Goal: Information Seeking & Learning: Learn about a topic

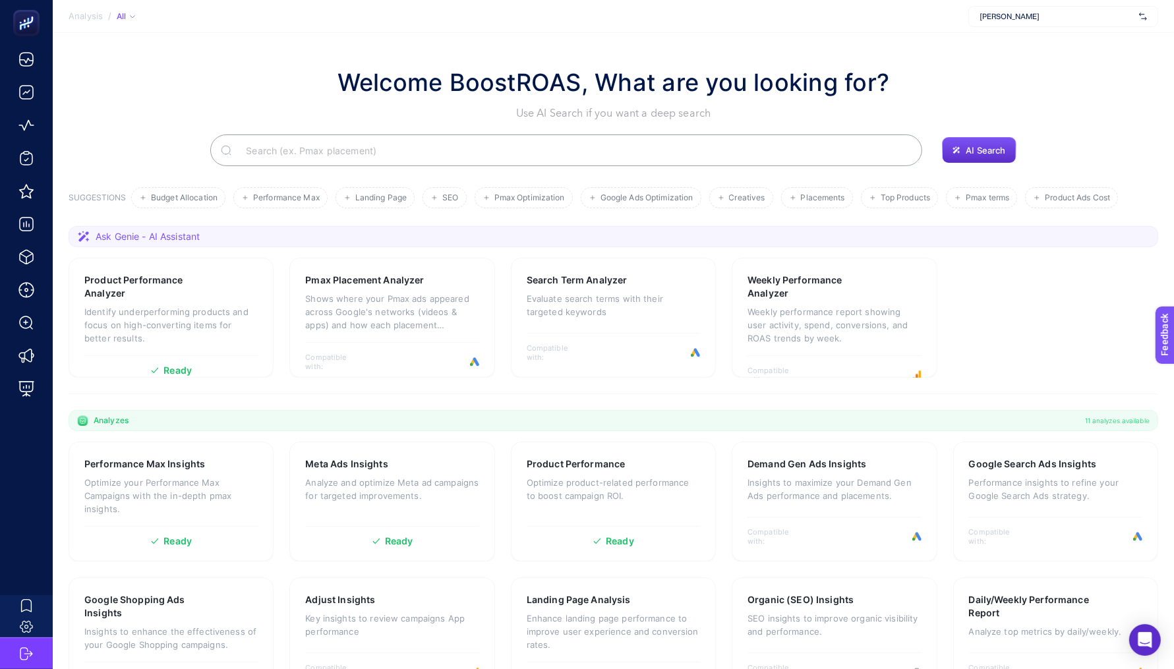
click at [1021, 13] on span "[PERSON_NAME]" at bounding box center [1056, 16] width 154 height 11
type input "emper"
click at [1039, 41] on div "Empera Halı" at bounding box center [1063, 43] width 188 height 21
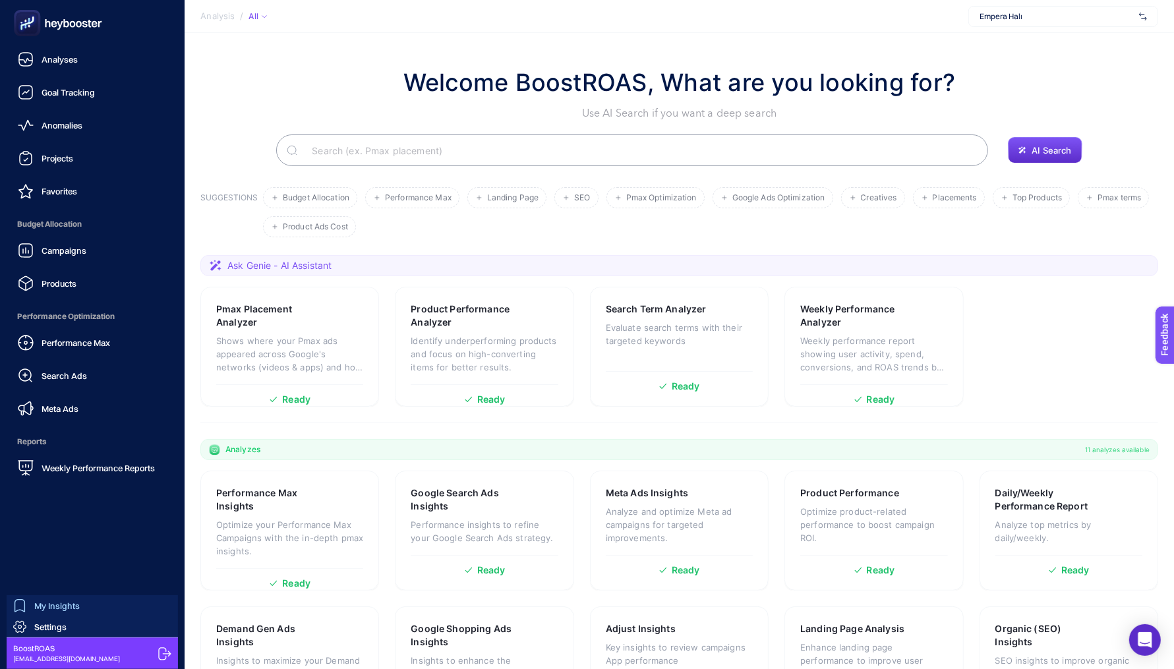
click at [42, 610] on span "My Insights" at bounding box center [56, 605] width 45 height 11
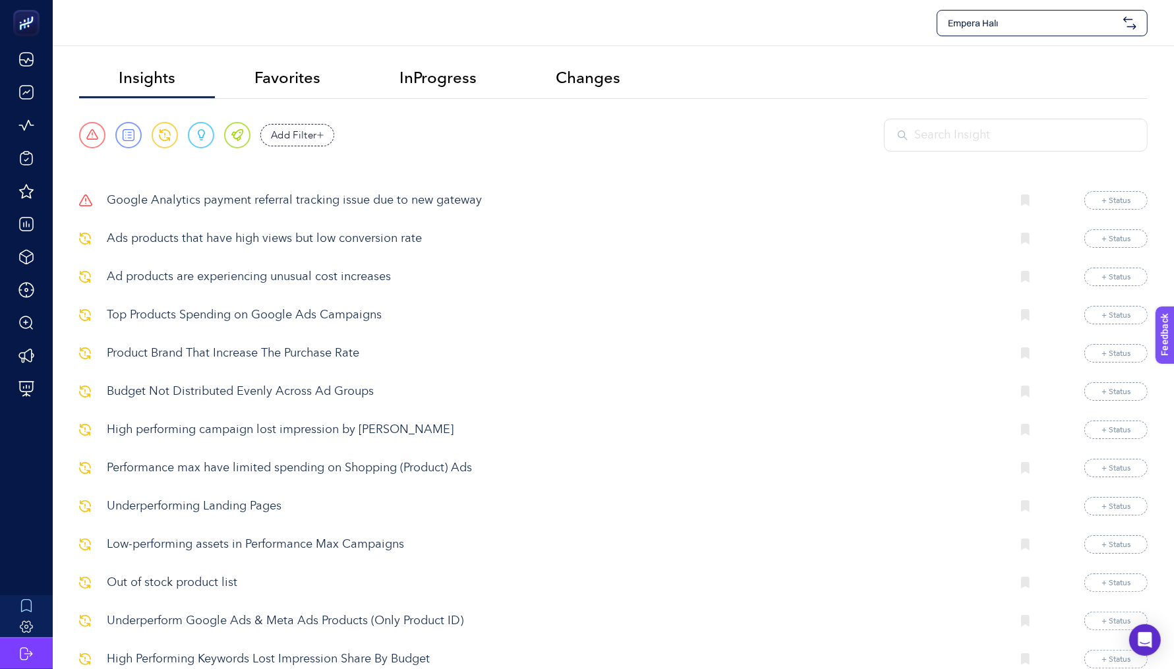
click at [294, 202] on p "Google Analytics payment referral tracking issue due to new gateway" at bounding box center [554, 201] width 894 height 18
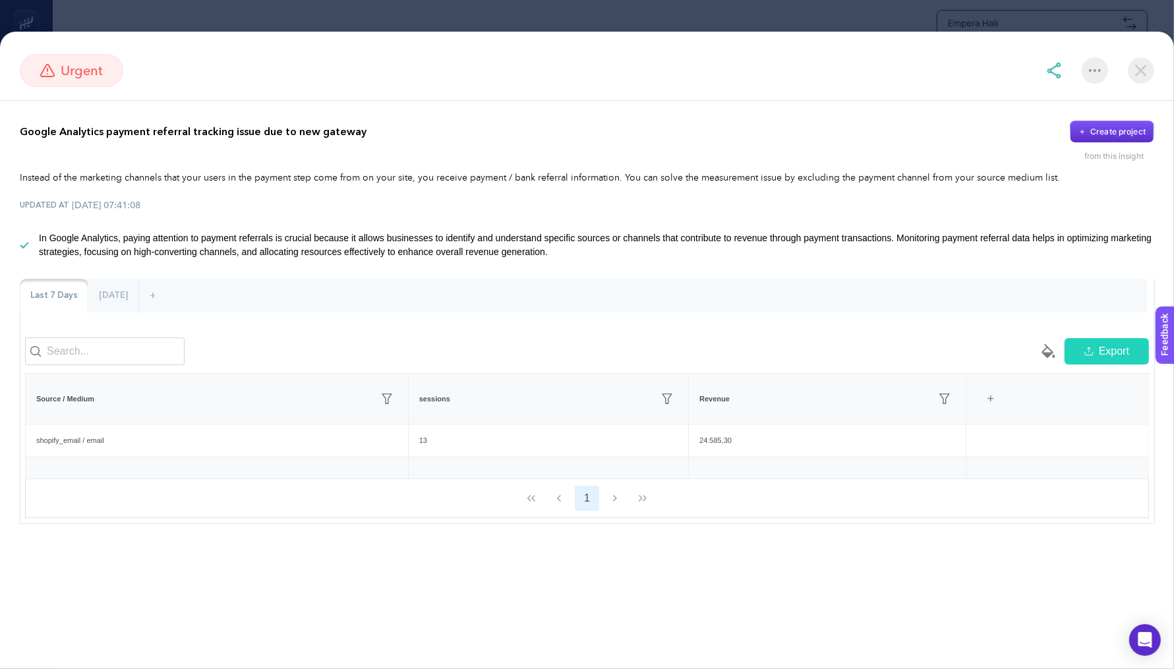
click at [1153, 73] on img at bounding box center [1140, 70] width 26 height 26
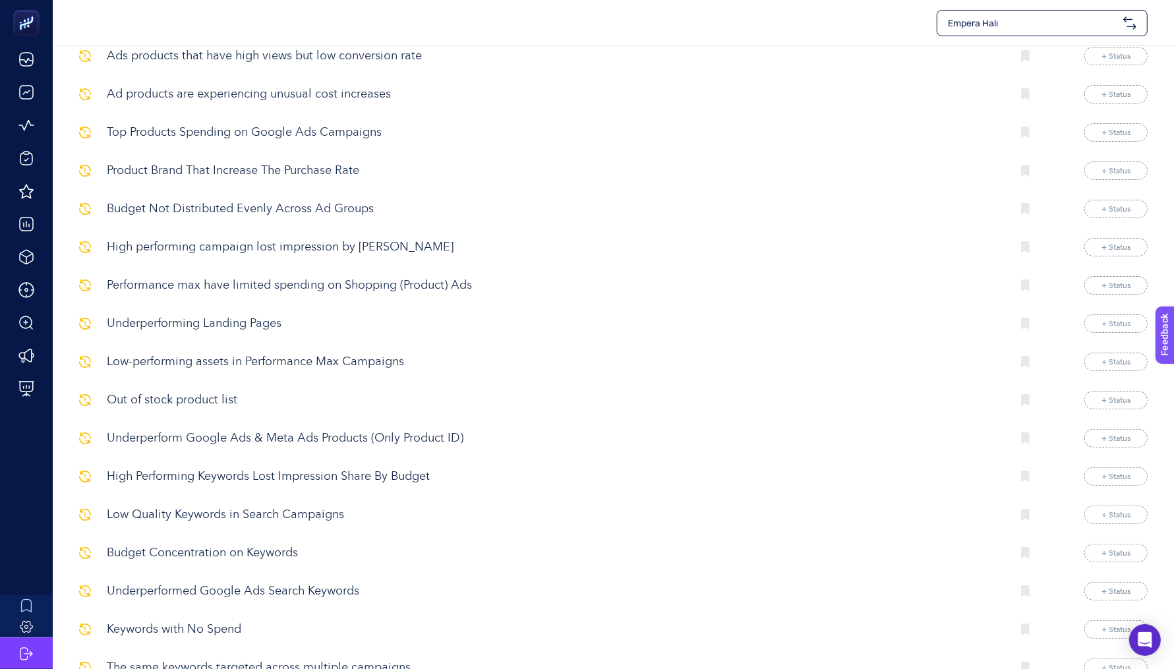
scroll to position [214, 0]
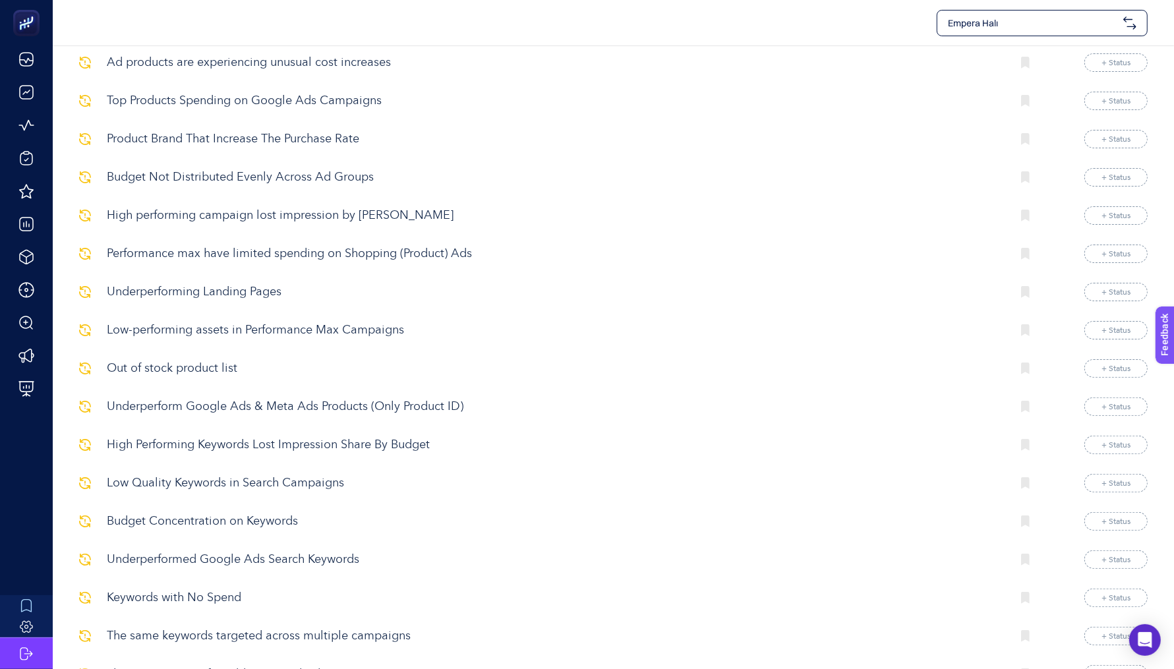
click at [206, 360] on p "Out of stock product list" at bounding box center [554, 369] width 894 height 18
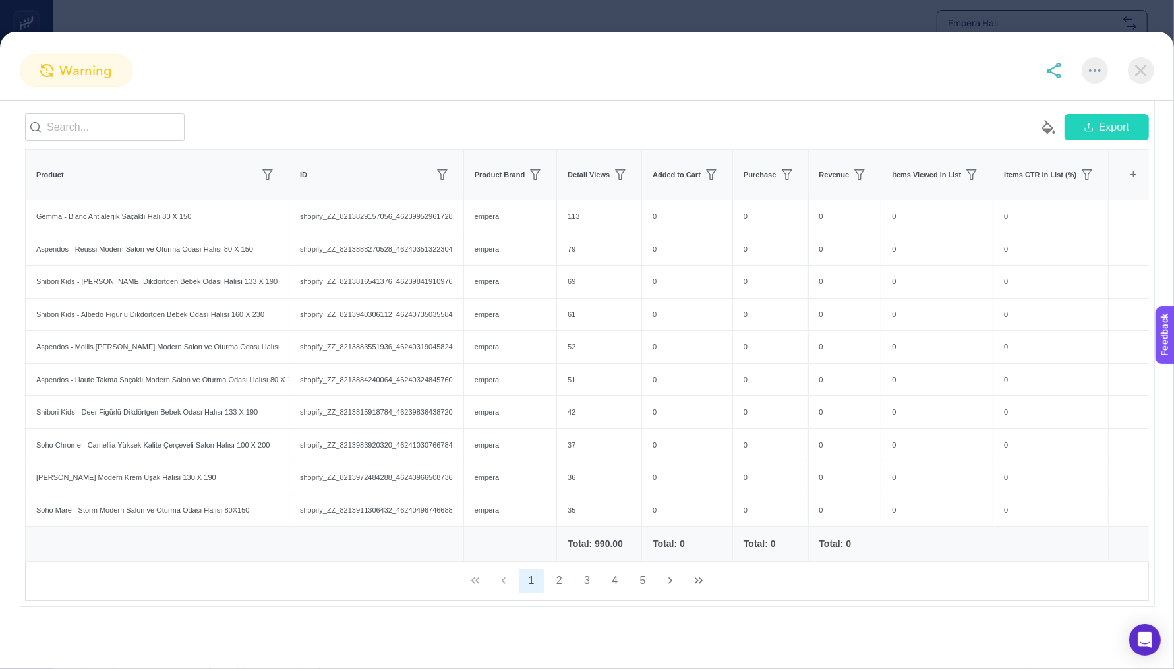
scroll to position [178, 0]
click at [1127, 71] on img at bounding box center [1140, 70] width 26 height 26
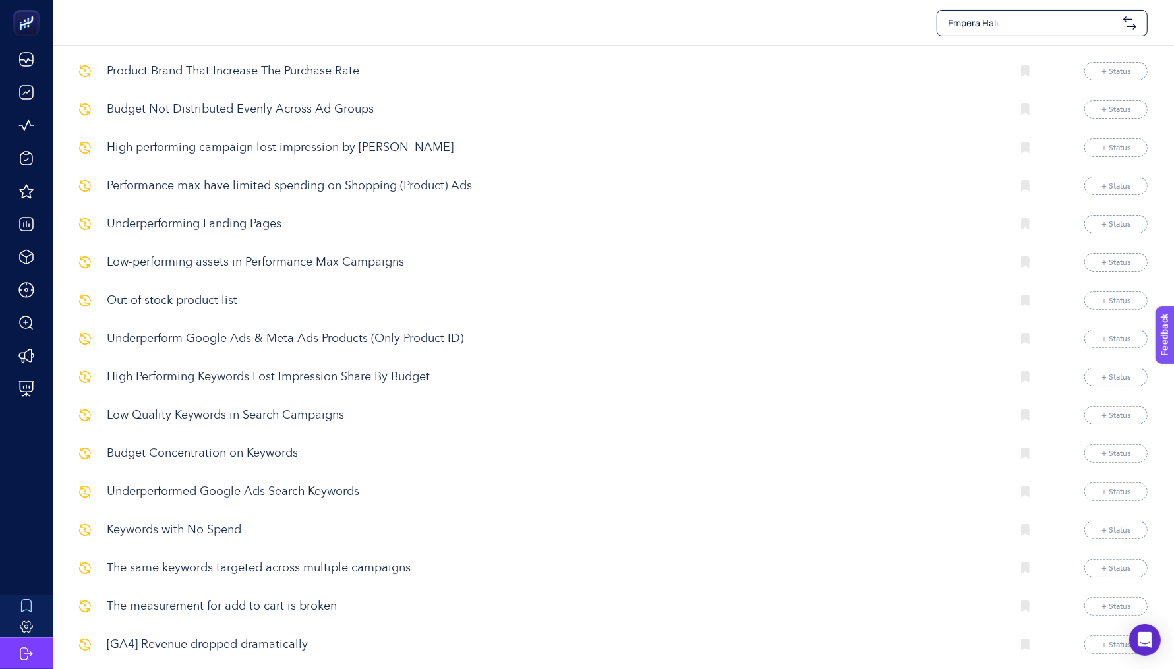
scroll to position [284, 0]
click at [278, 368] on p "High Performing Keywords Lost Impression Share By Budget" at bounding box center [554, 375] width 894 height 18
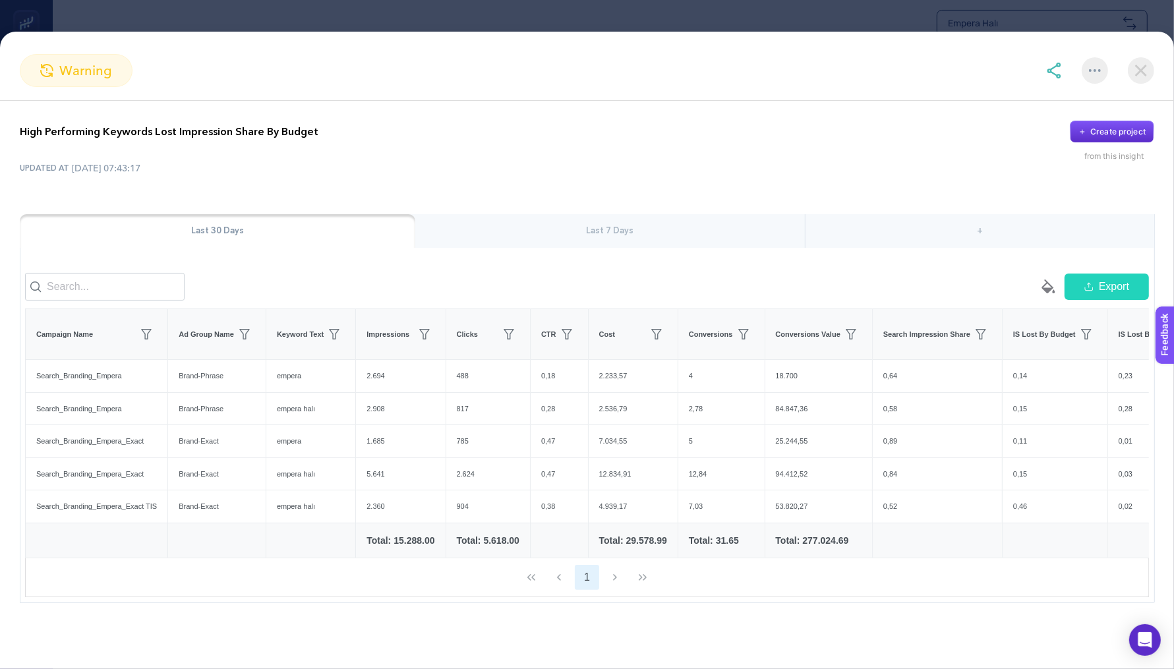
click at [1144, 77] on img at bounding box center [1140, 70] width 26 height 26
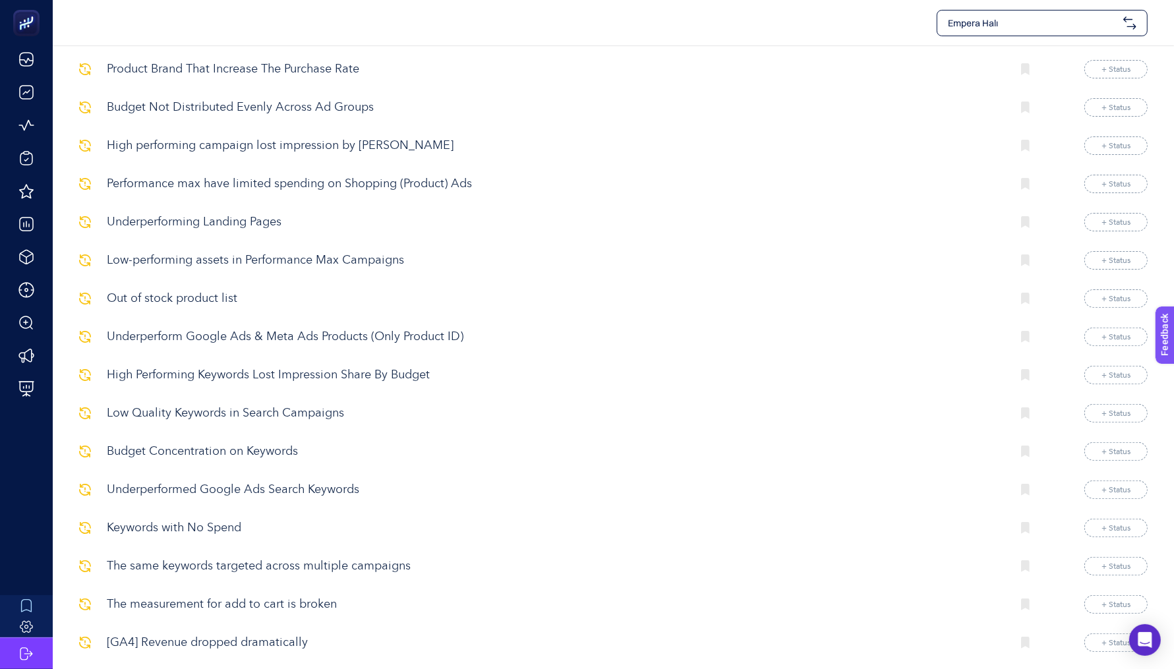
click at [260, 490] on p "Underperformed Google Ads Search Keywords" at bounding box center [554, 490] width 894 height 18
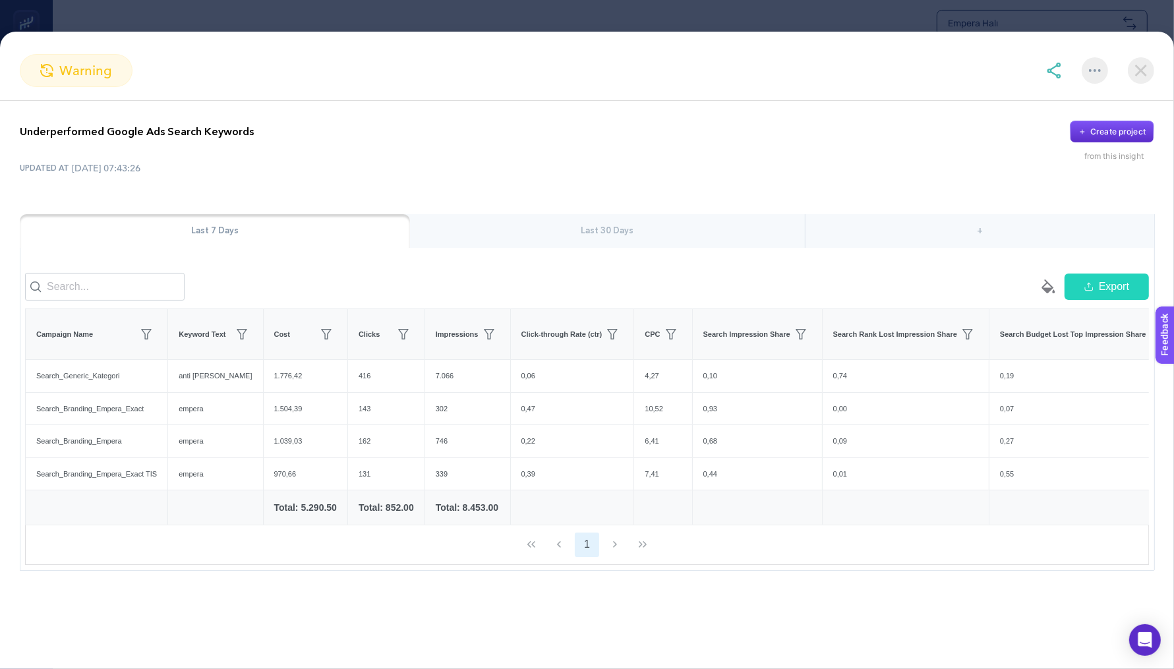
click at [596, 18] on section "warning Underperformed Google Ads Search Keywords Create project from this insi…" at bounding box center [587, 334] width 1174 height 669
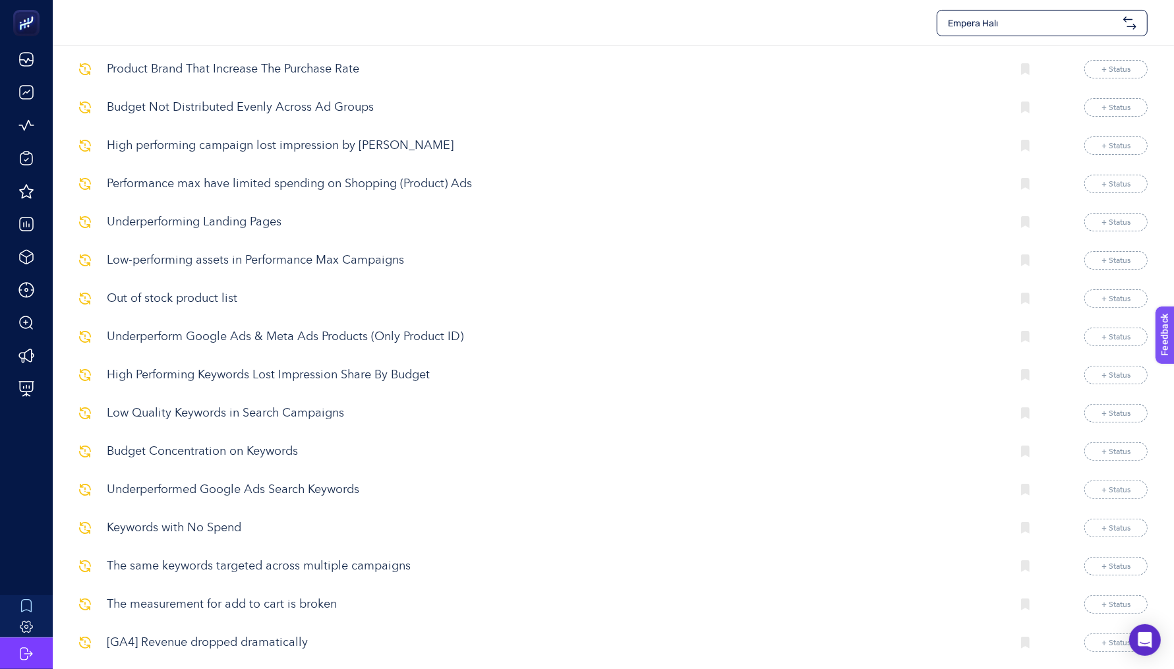
click at [194, 443] on p "Budget Concentration on Keywords" at bounding box center [554, 452] width 894 height 18
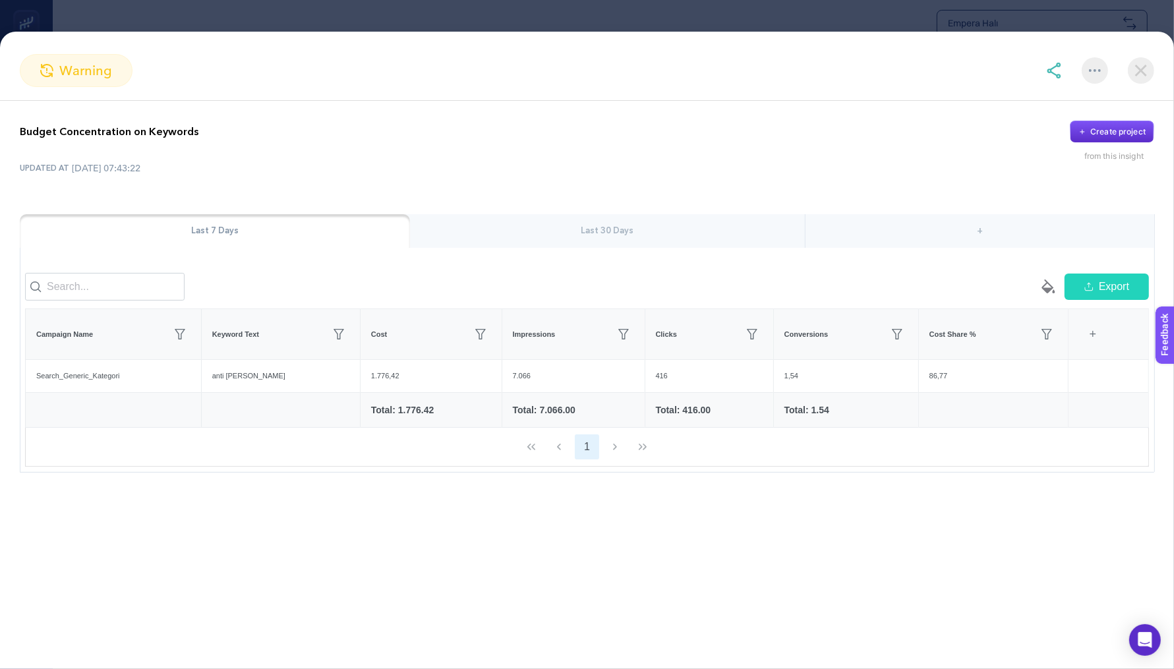
click at [648, 244] on div "Last 30 Days" at bounding box center [607, 231] width 395 height 34
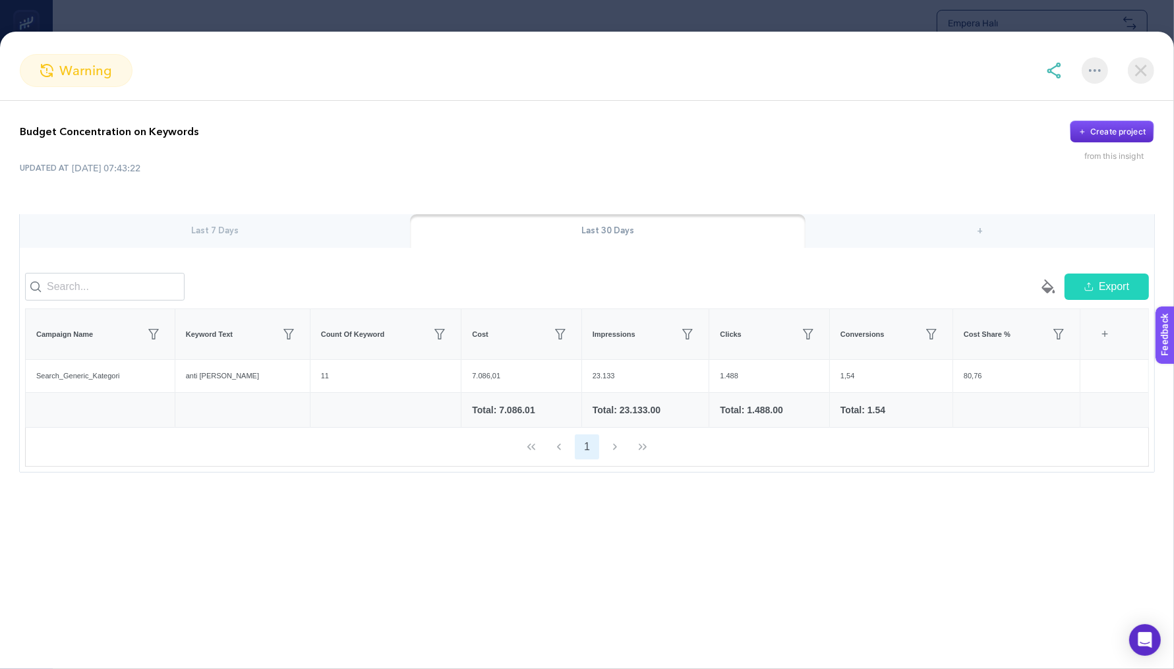
click at [247, 219] on div "Last 7 Days" at bounding box center [215, 231] width 390 height 34
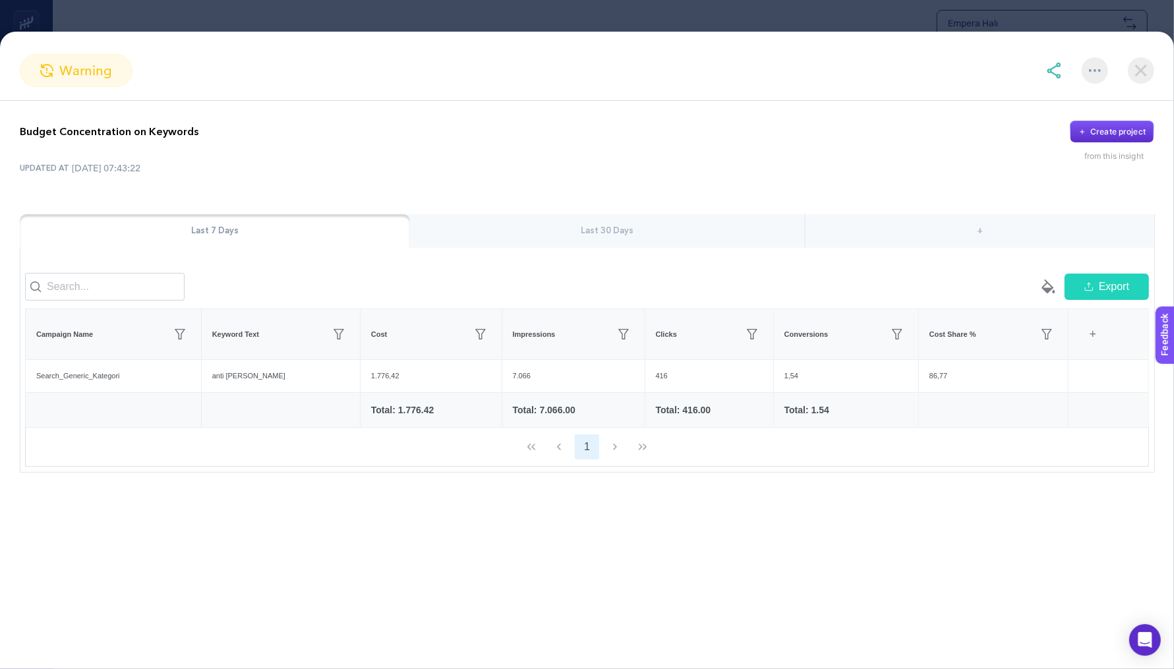
click at [511, 26] on section "warning Budget Concentration on Keywords Create project from this insight UPDAT…" at bounding box center [587, 334] width 1174 height 669
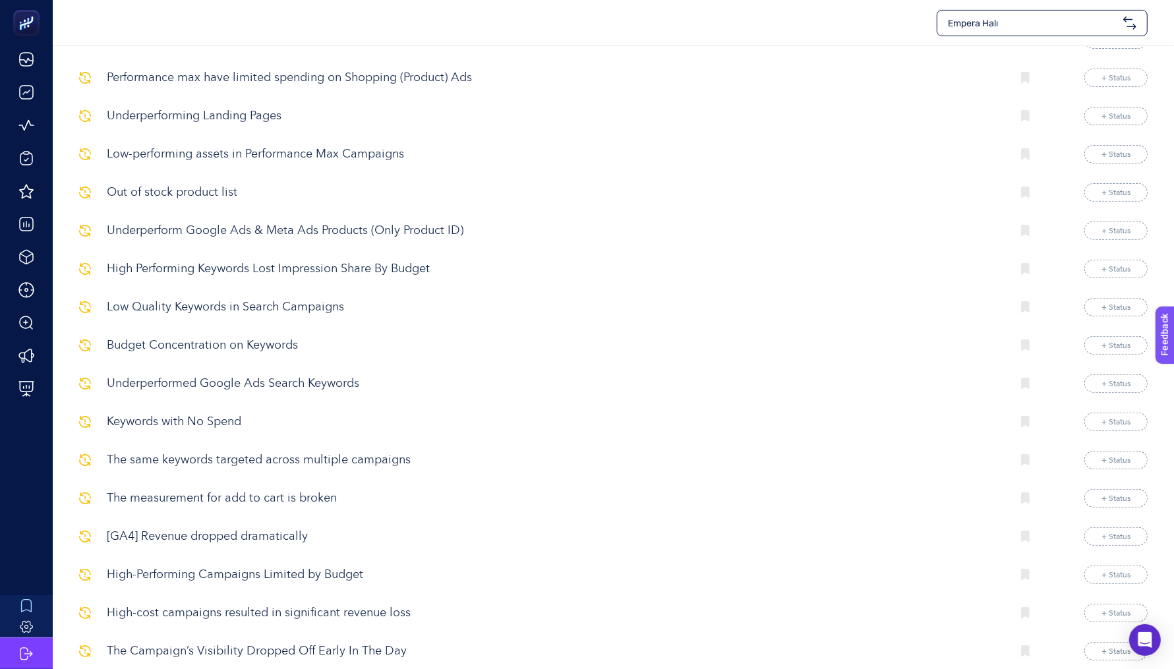
scroll to position [395, 0]
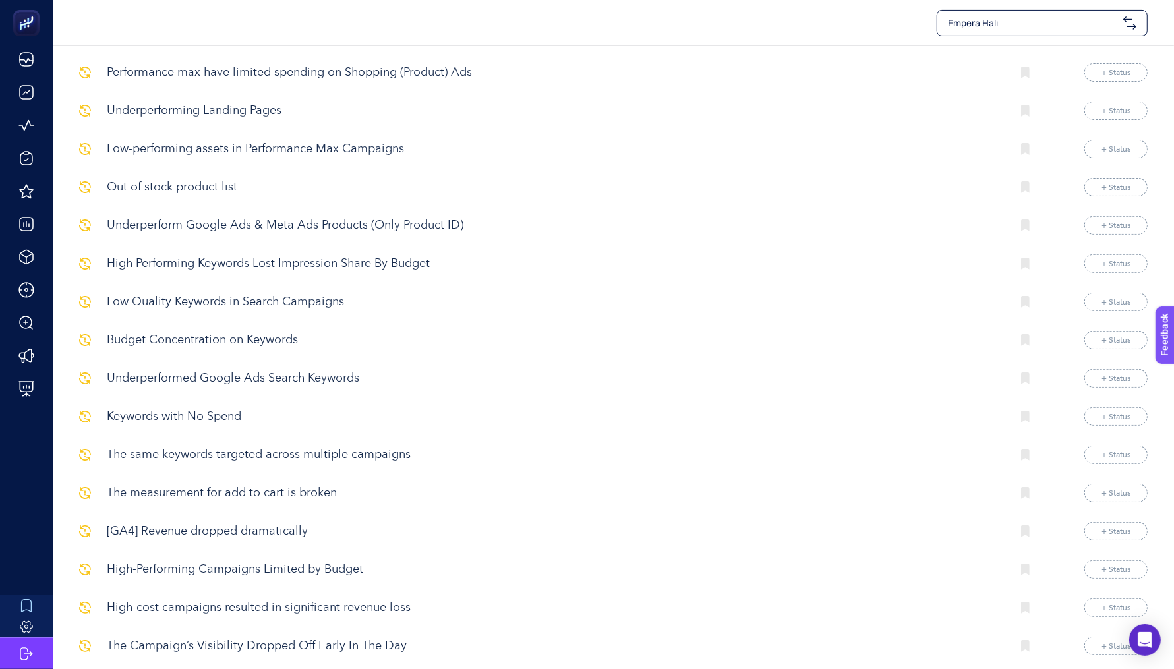
click at [202, 451] on p "The same keywords targeted across multiple campaigns" at bounding box center [554, 455] width 894 height 18
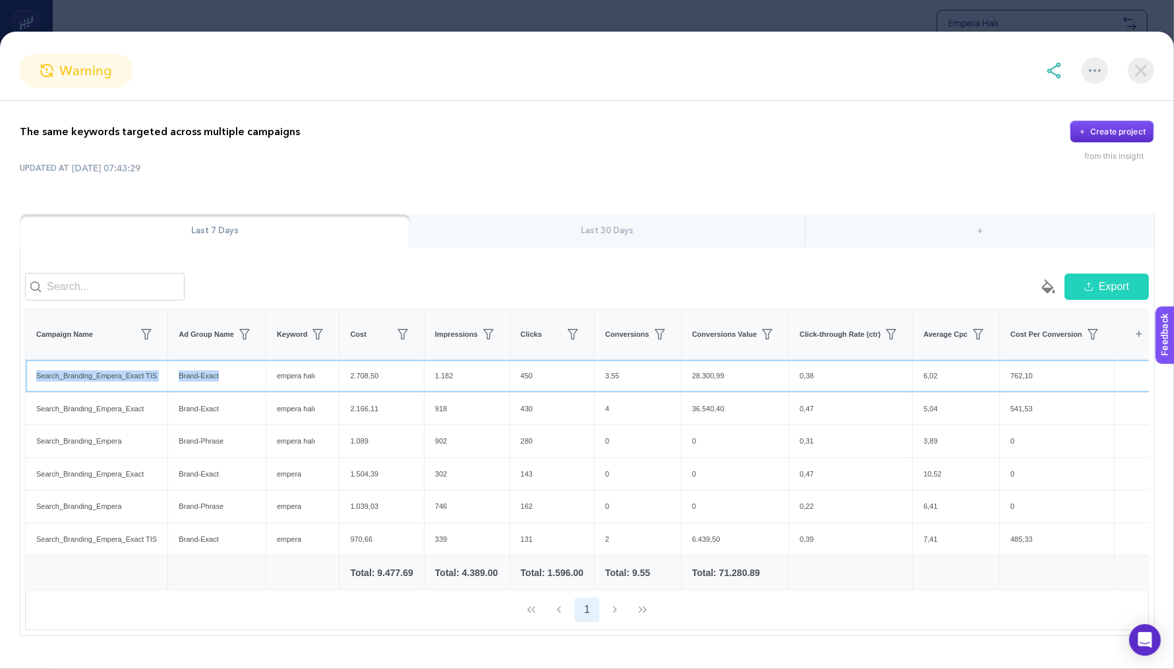
drag, startPoint x: 292, startPoint y: 395, endPoint x: 315, endPoint y: 606, distance: 212.1
click at [315, 590] on div "Campaign Name Ad Group Name Keyword Cost Impressions Clicks Conversions Convers…" at bounding box center [587, 449] width 1124 height 282
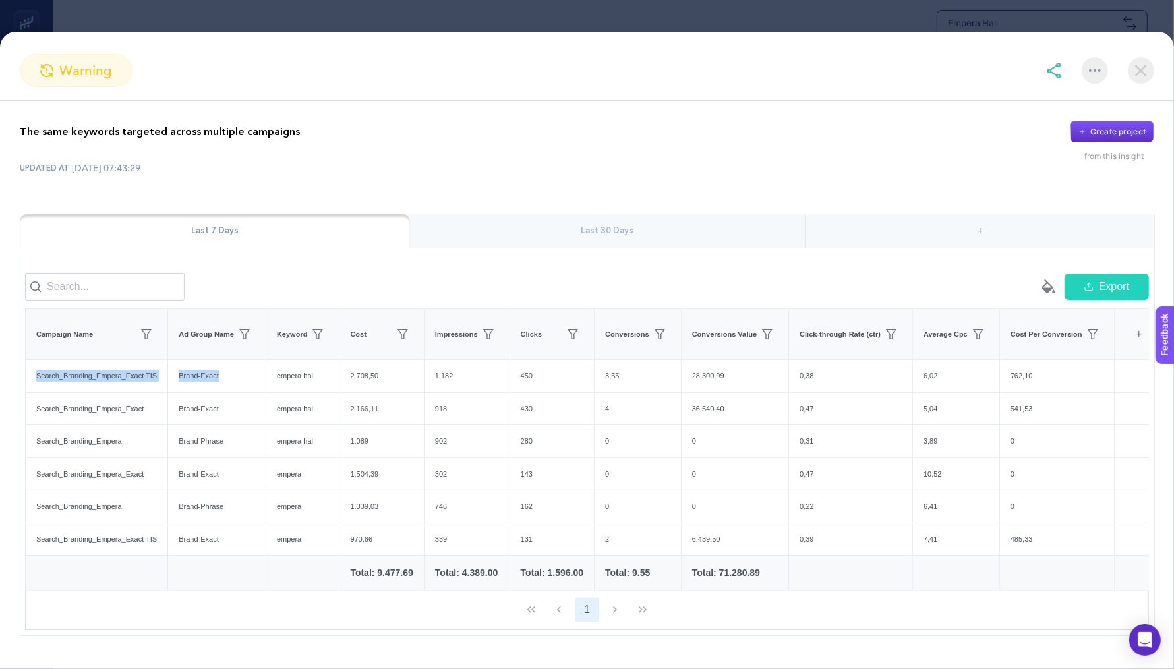
click at [257, 616] on div "1" at bounding box center [587, 609] width 1122 height 38
click at [1139, 71] on img at bounding box center [1140, 70] width 26 height 26
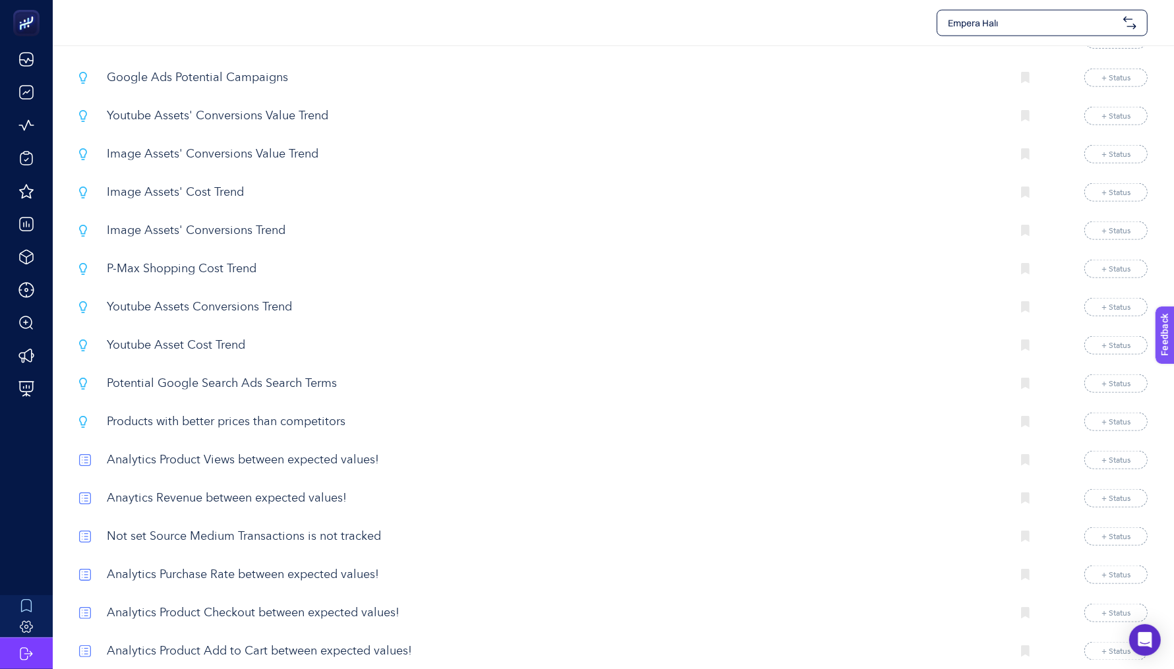
scroll to position [1691, 0]
click at [240, 374] on p "Potential Google Search Ads Search Terms" at bounding box center [554, 383] width 894 height 18
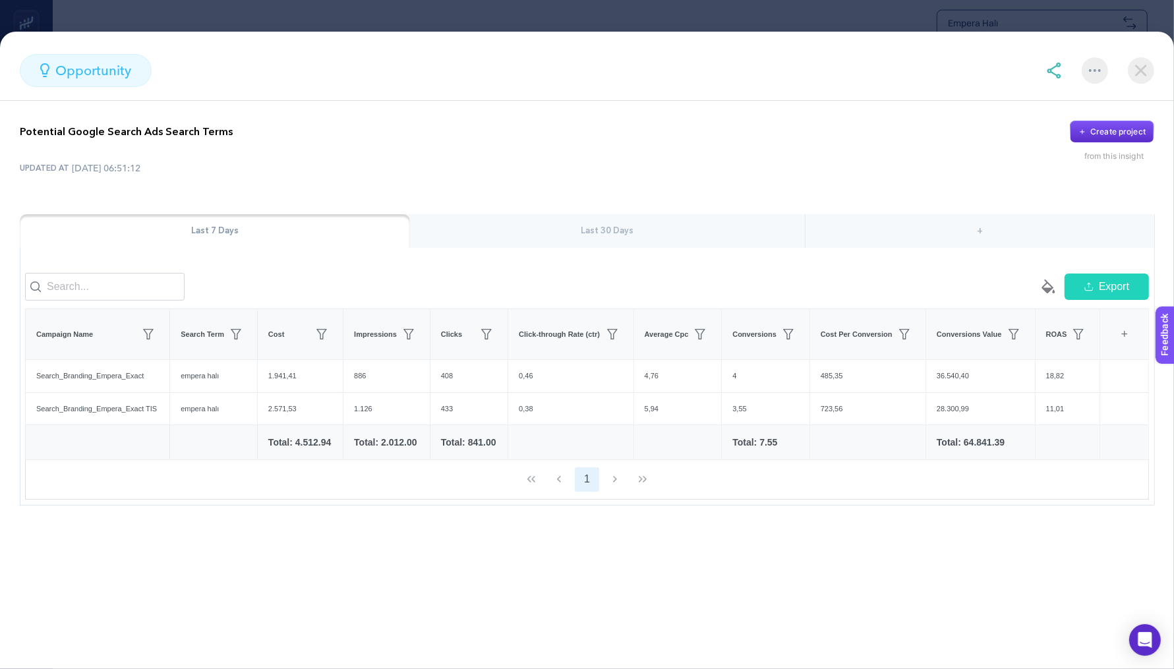
click at [587, 24] on section "opportunity Potential Google Search Ads Search Terms Create project from this i…" at bounding box center [587, 334] width 1174 height 669
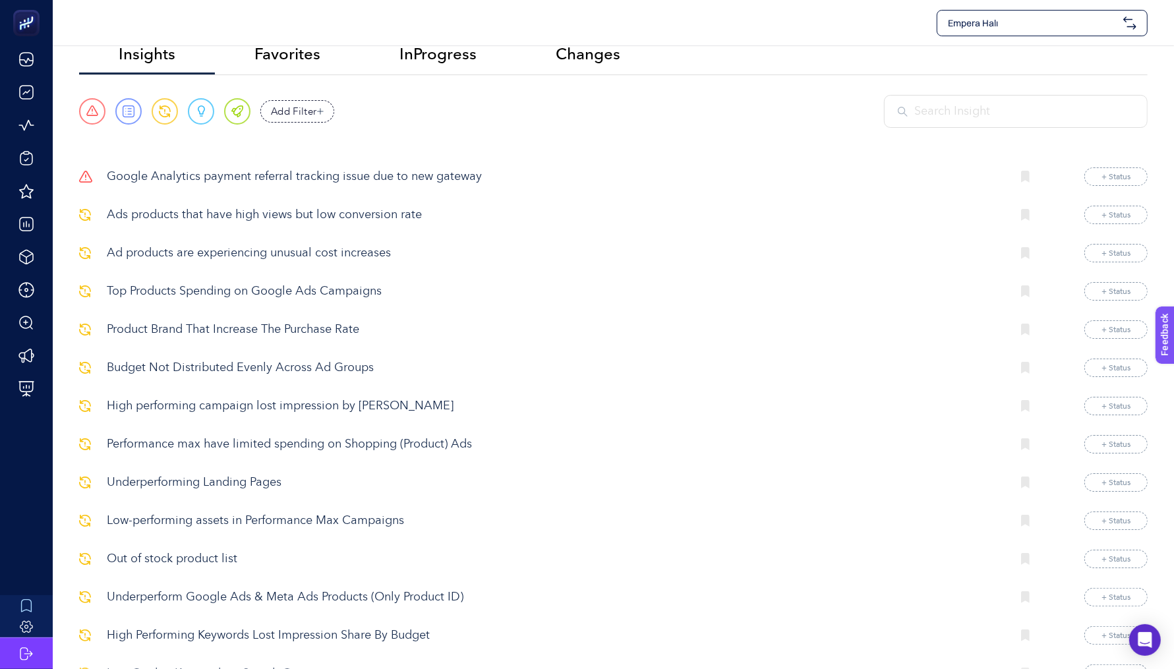
scroll to position [0, 0]
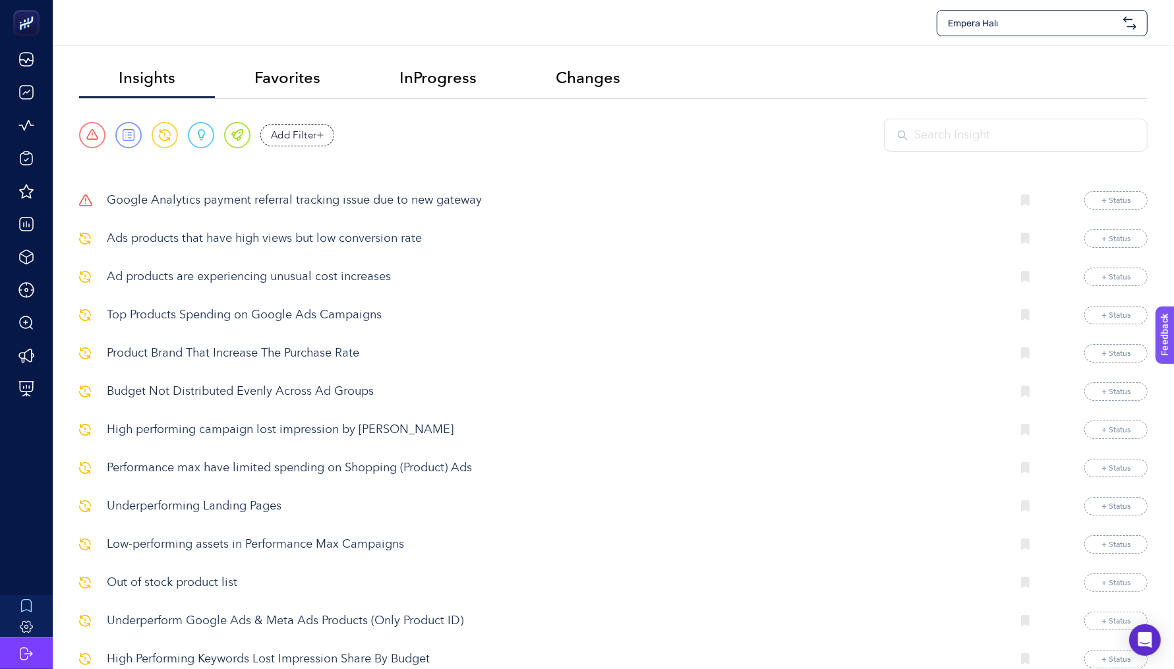
click at [210, 576] on p "Out of stock product list" at bounding box center [554, 583] width 894 height 18
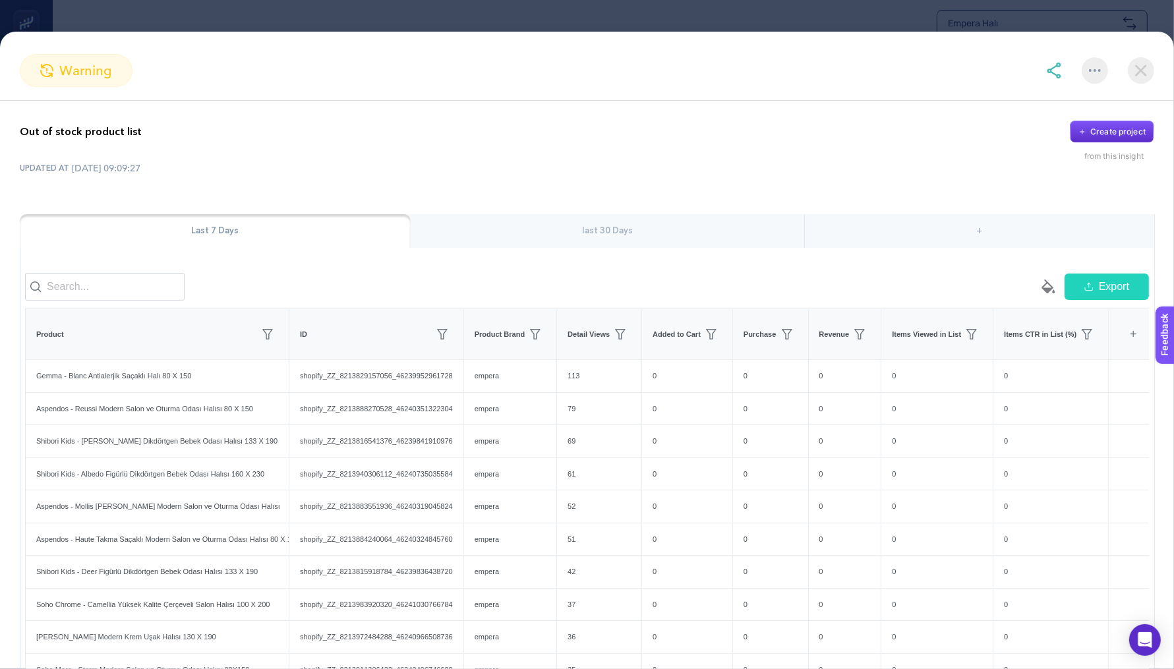
click at [1060, 76] on img at bounding box center [1054, 71] width 16 height 16
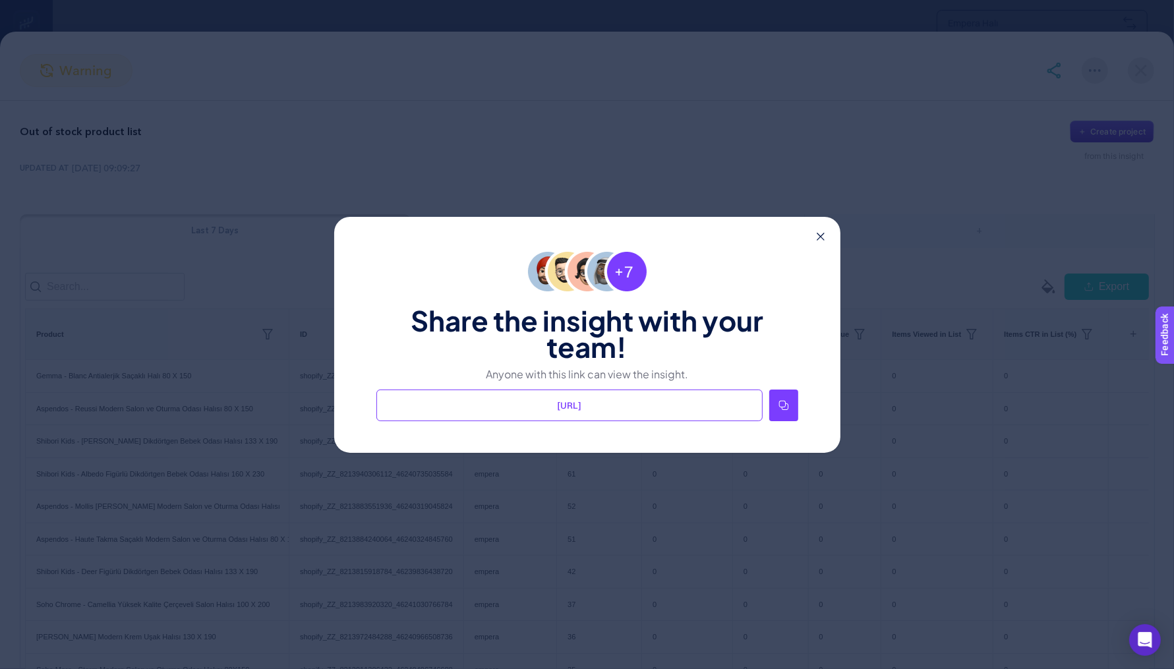
click at [777, 422] on div "Share the insight with your team! Anyone with this link can view the insight. […" at bounding box center [587, 335] width 506 height 236
click at [782, 400] on icon at bounding box center [782, 404] width 9 height 9
click at [816, 236] on icon at bounding box center [820, 237] width 8 height 8
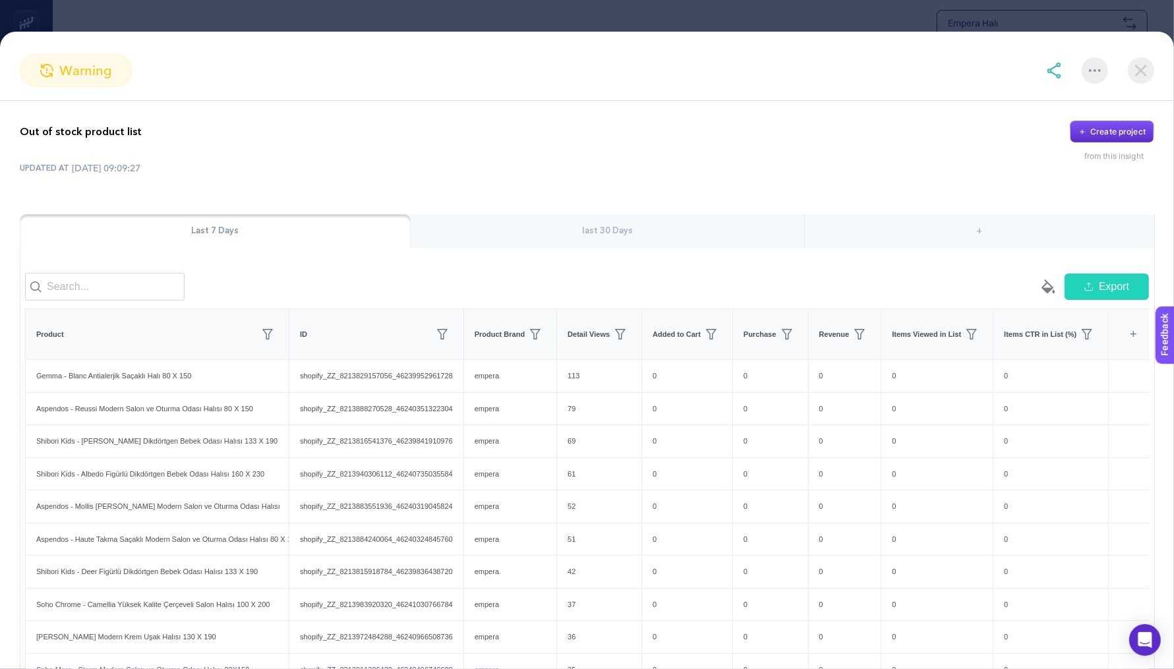
click at [1050, 71] on img at bounding box center [1054, 71] width 16 height 16
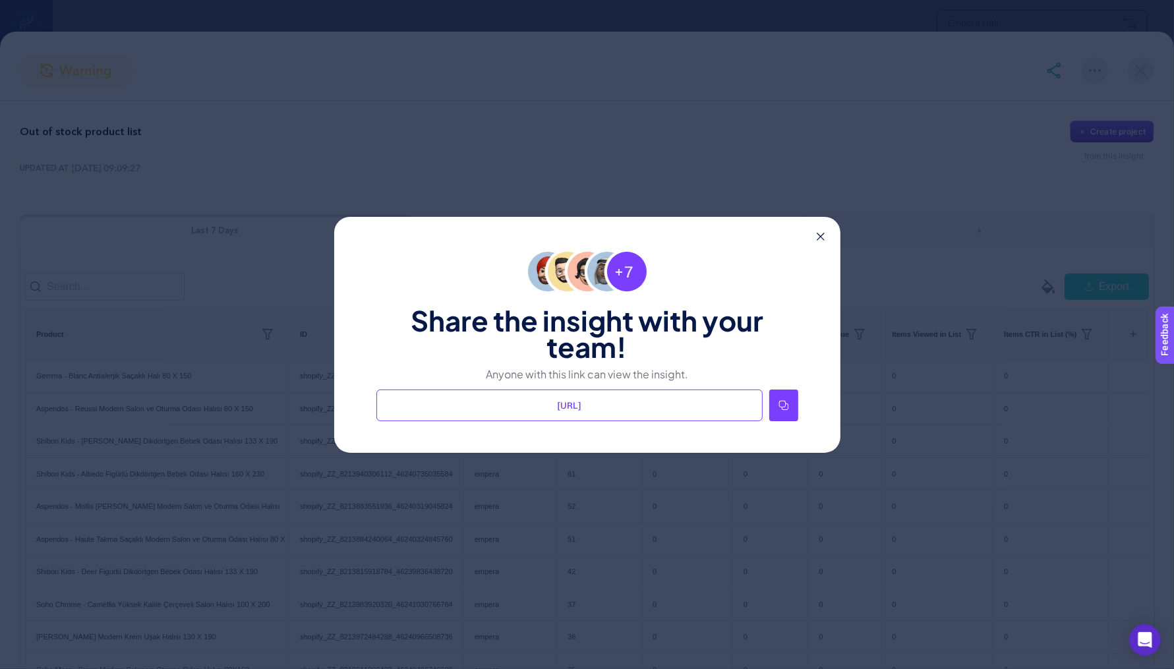
click at [788, 408] on icon at bounding box center [783, 405] width 11 height 11
click at [822, 233] on icon at bounding box center [820, 237] width 8 height 8
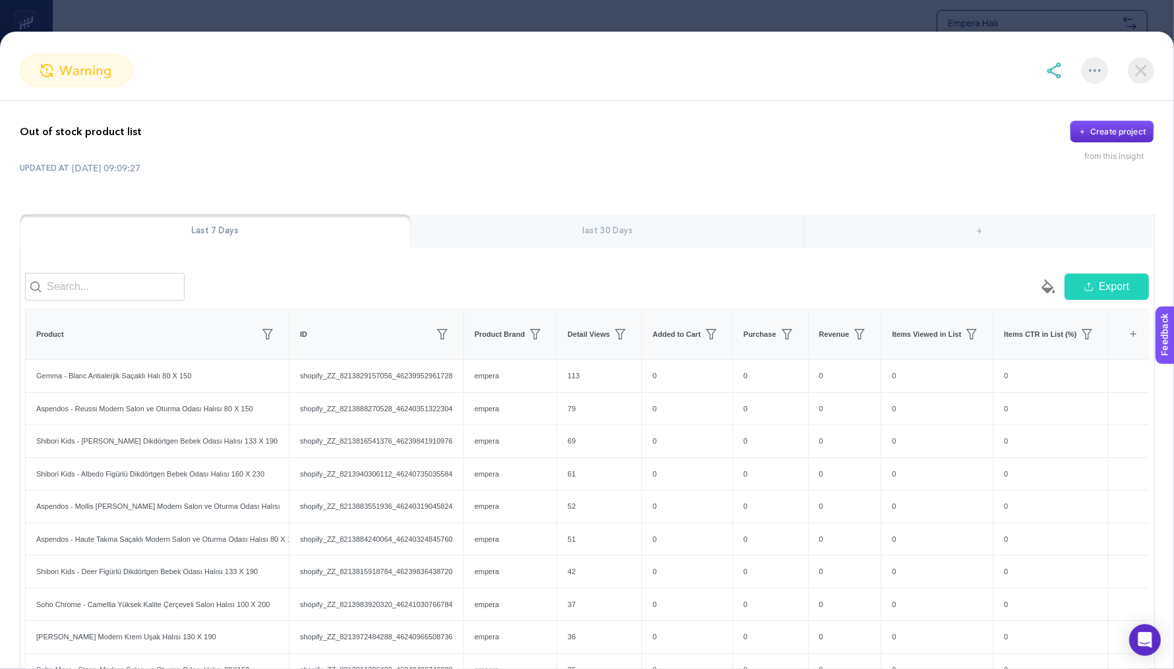
click at [1146, 60] on img at bounding box center [1140, 70] width 26 height 26
